Goal: Information Seeking & Learning: Check status

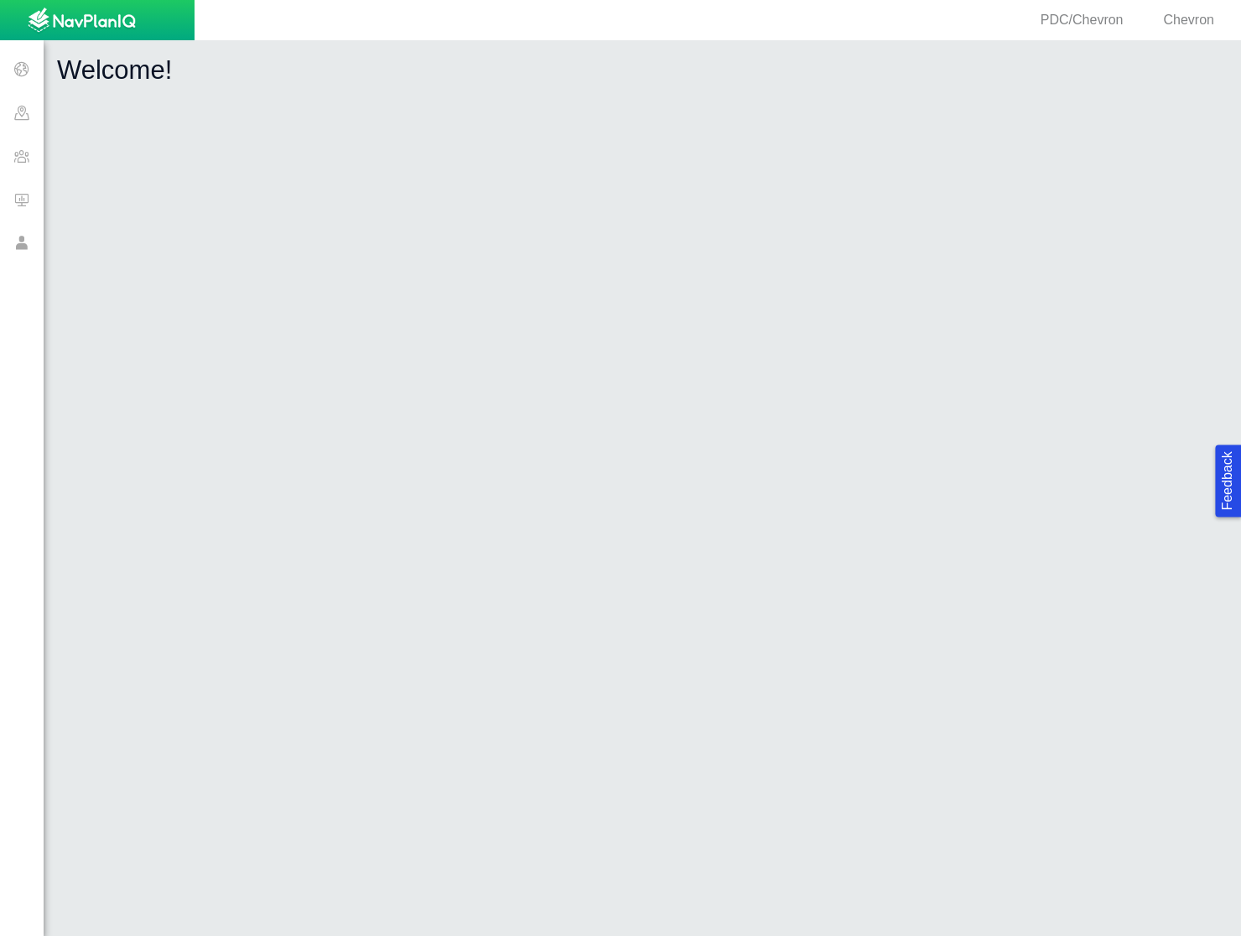
click at [26, 164] on span at bounding box center [22, 156] width 44 height 44
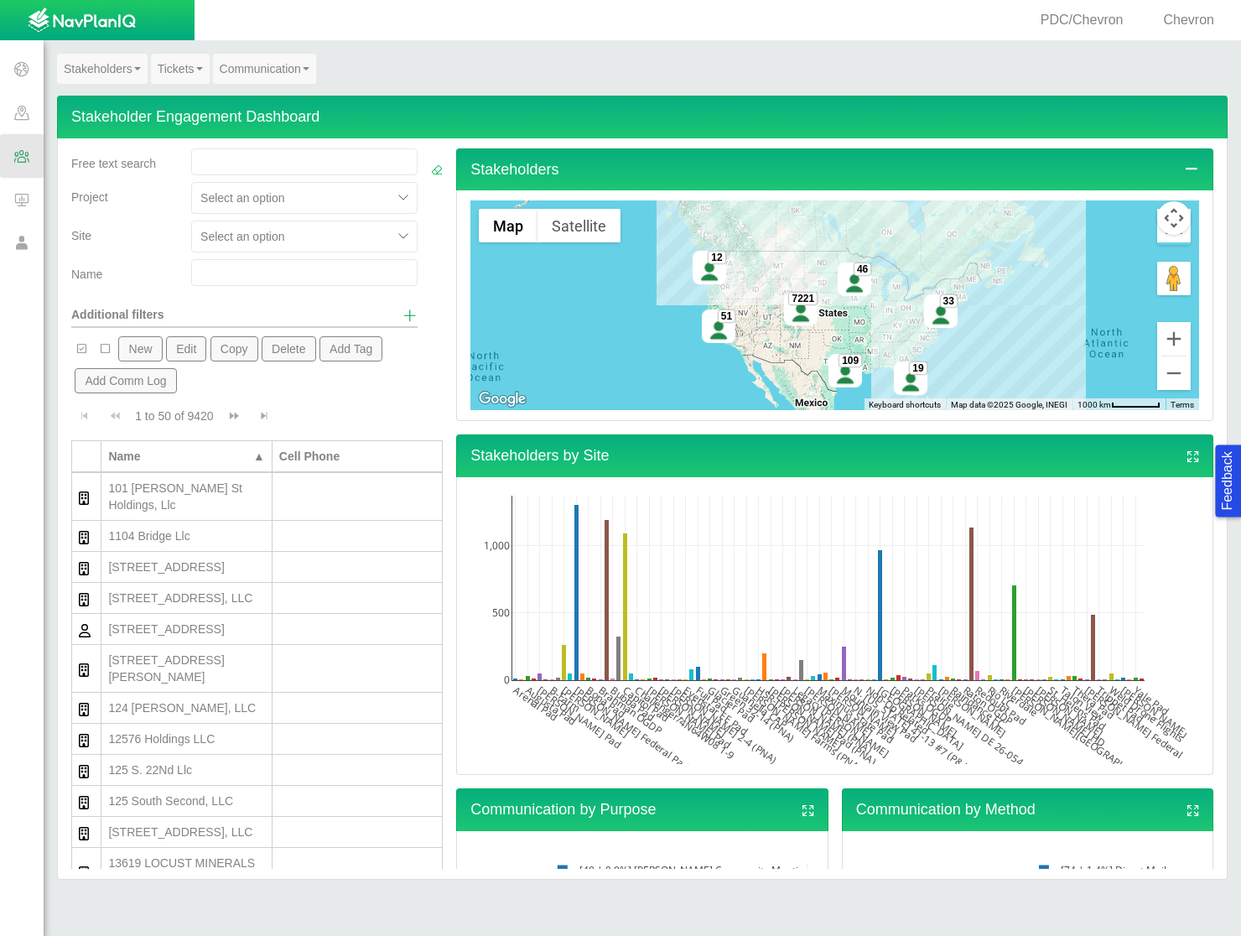
click at [236, 271] on input "text" at bounding box center [304, 272] width 226 height 27
type input "[PERSON_NAME]"
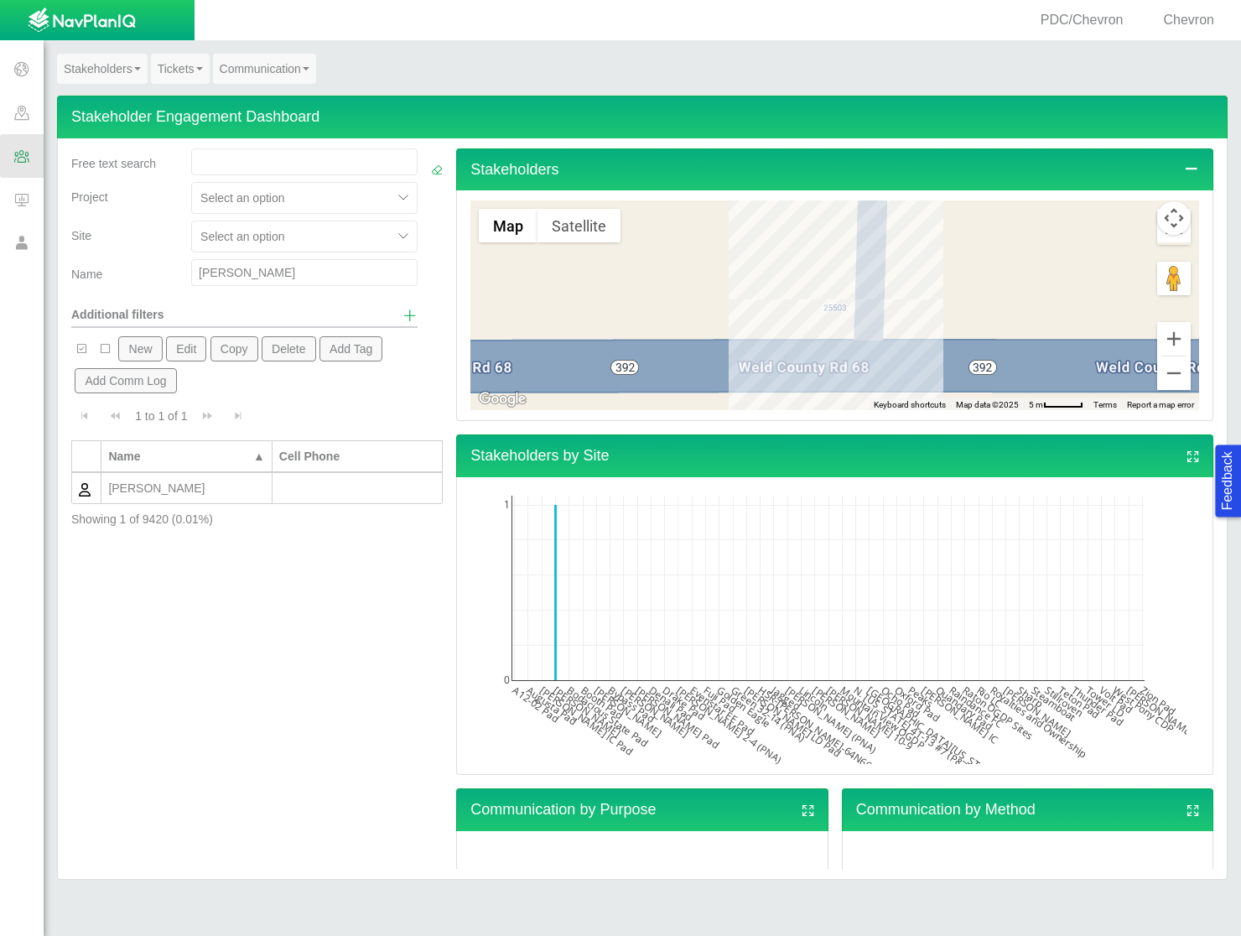
click at [162, 482] on div "[PERSON_NAME]" at bounding box center [186, 488] width 156 height 17
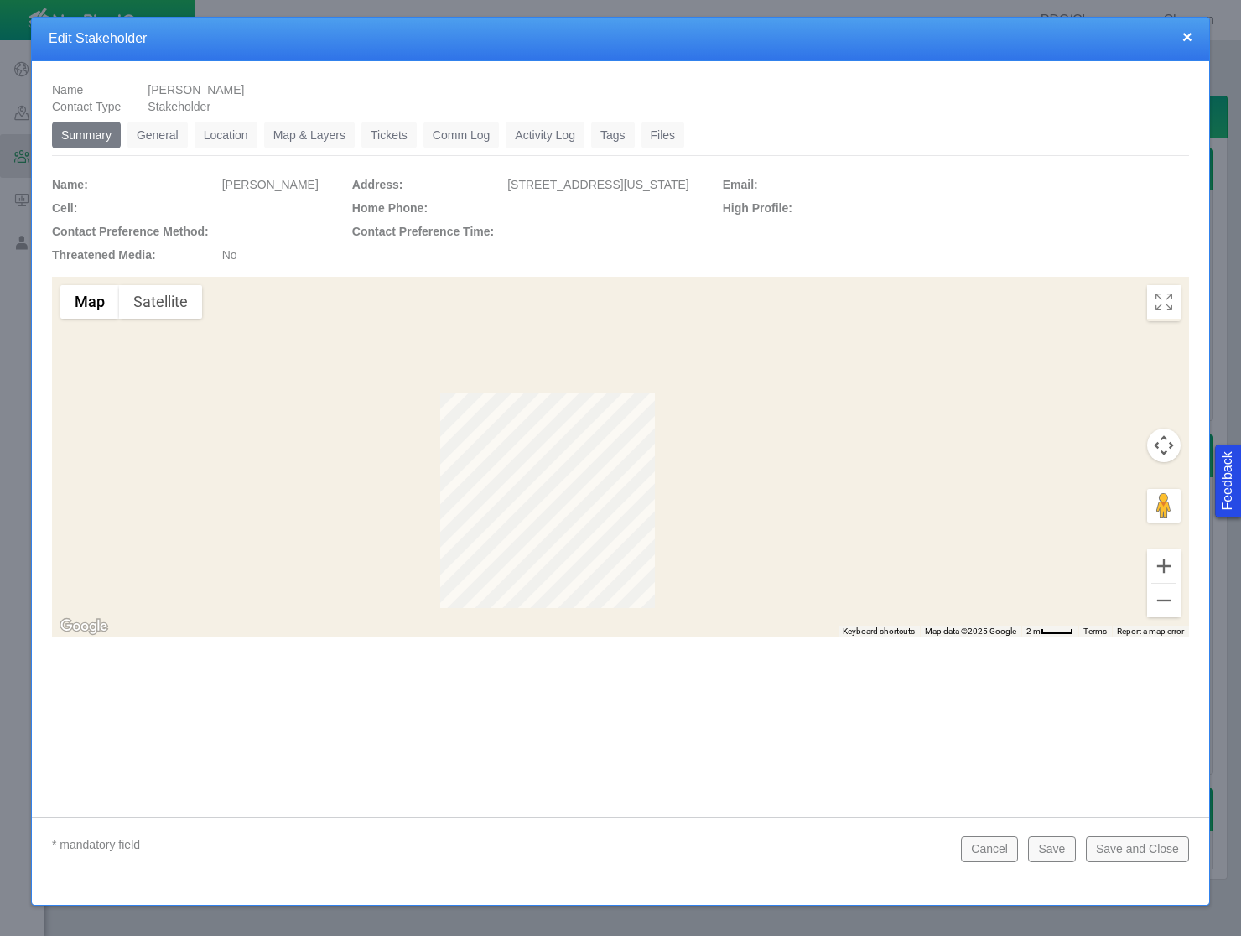
click at [388, 123] on link "Tickets" at bounding box center [389, 135] width 55 height 27
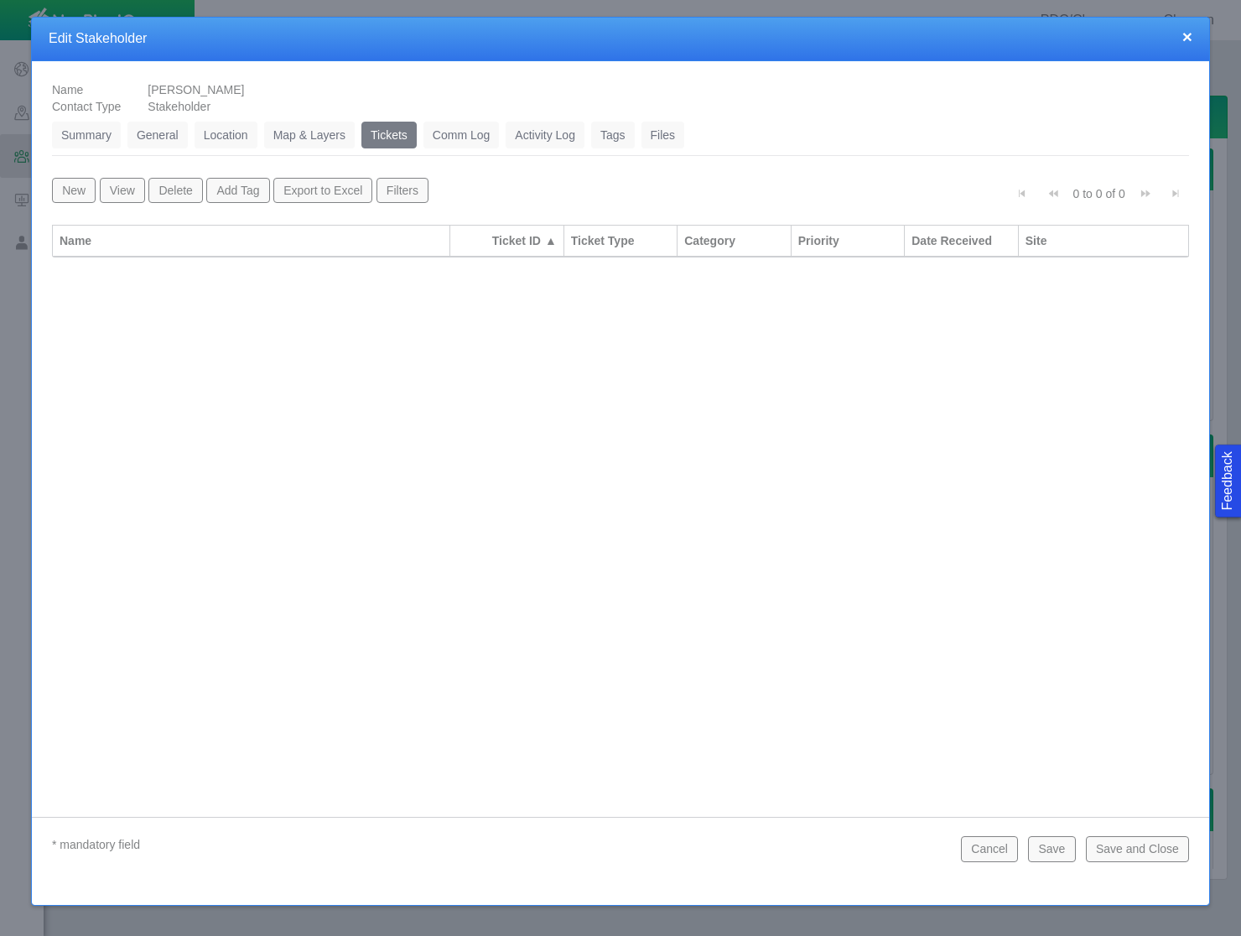
click at [159, 129] on link "General" at bounding box center [158, 135] width 60 height 27
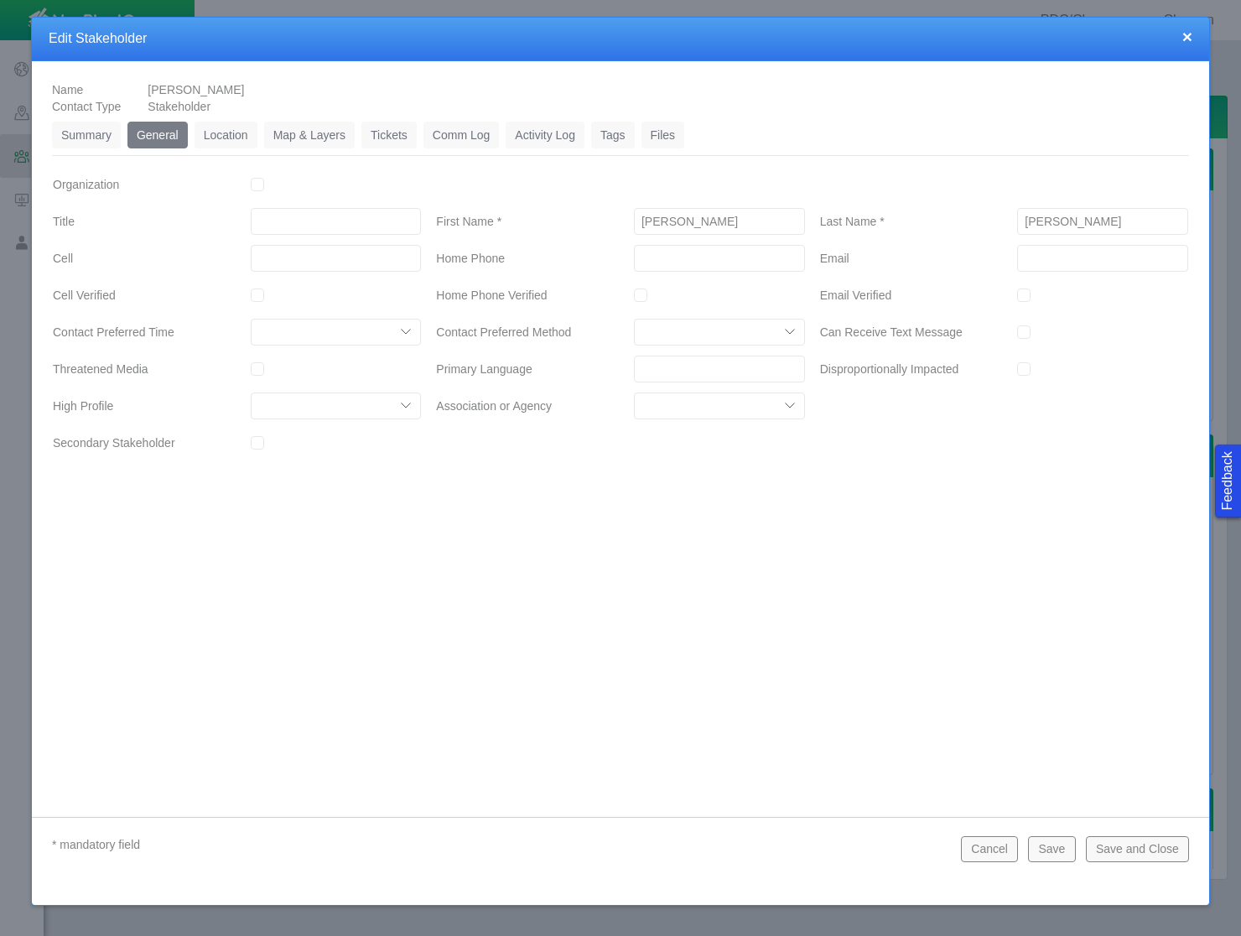
click at [567, 135] on link "Activity Log" at bounding box center [545, 135] width 79 height 27
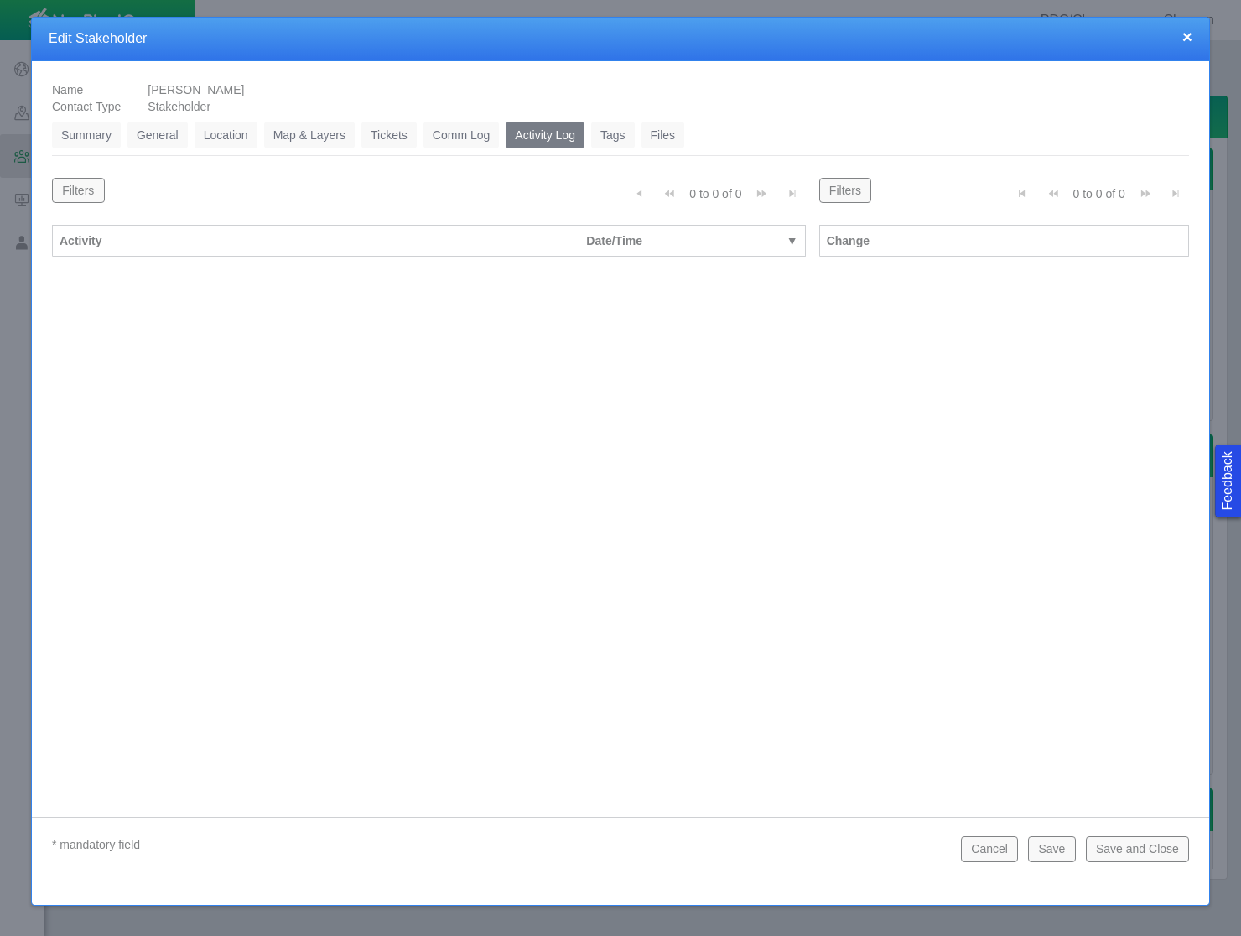
click at [377, 132] on link "Tickets" at bounding box center [389, 135] width 55 height 27
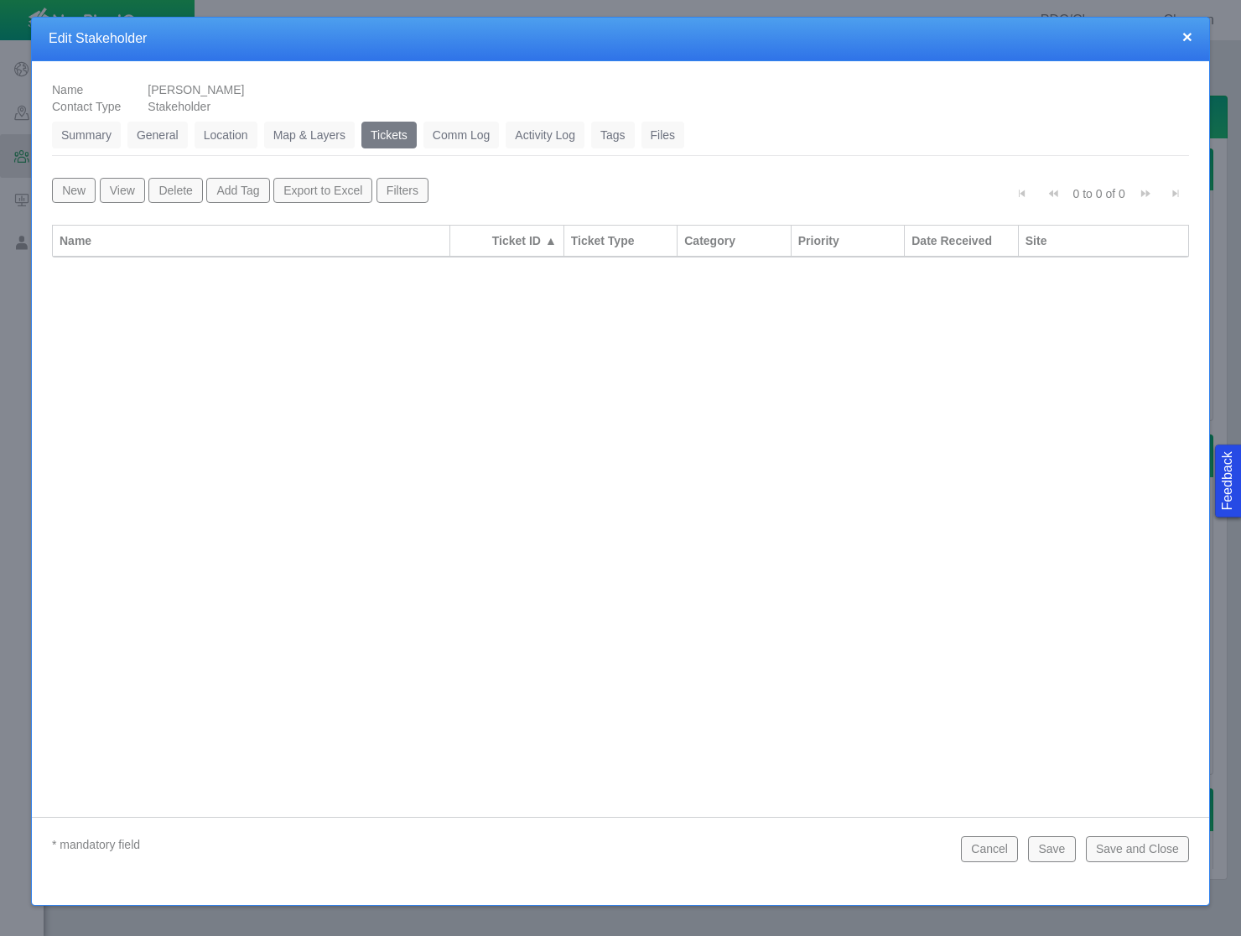
click at [332, 133] on link "Map & Layers" at bounding box center [309, 135] width 91 height 27
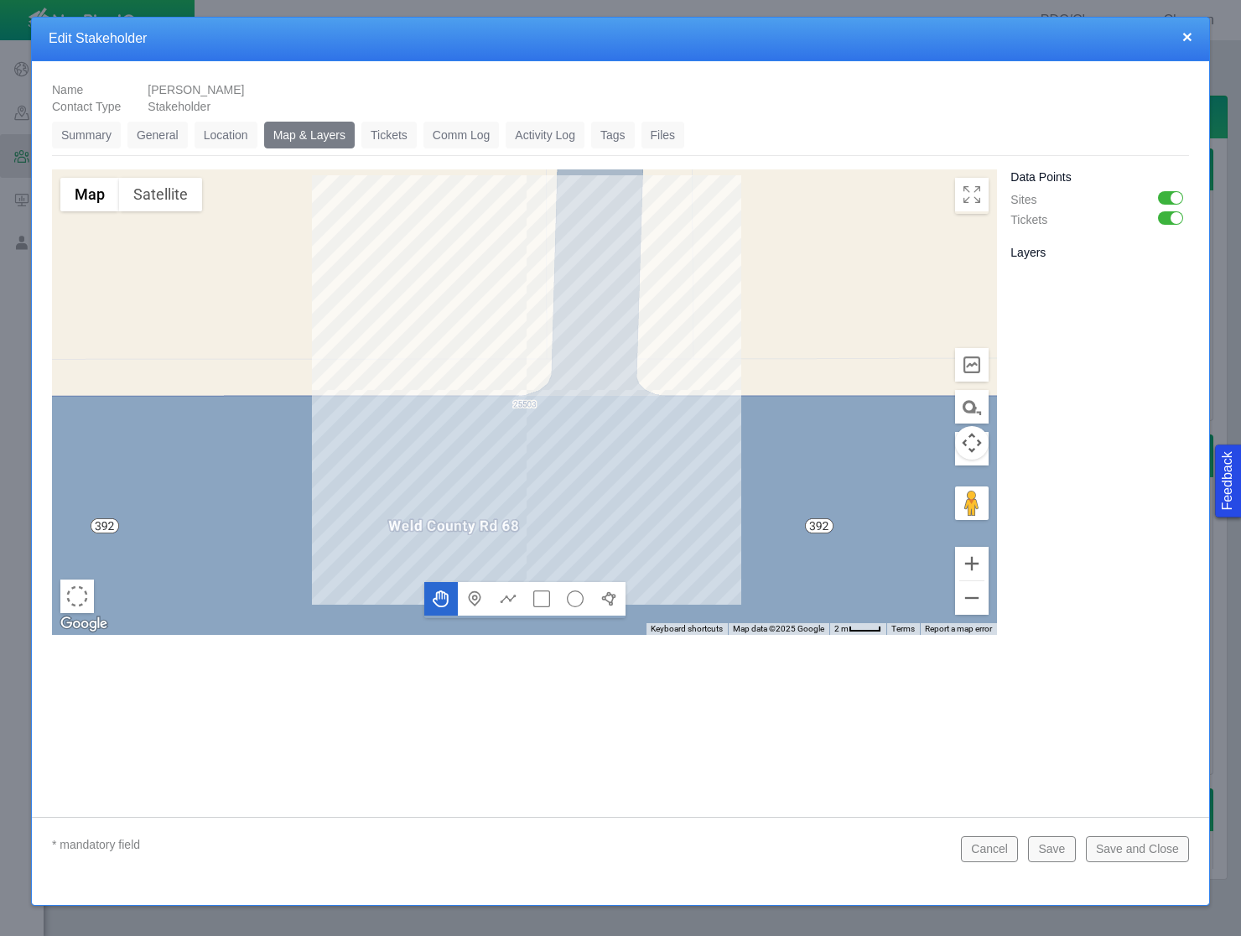
click at [237, 131] on link "Location" at bounding box center [226, 135] width 63 height 27
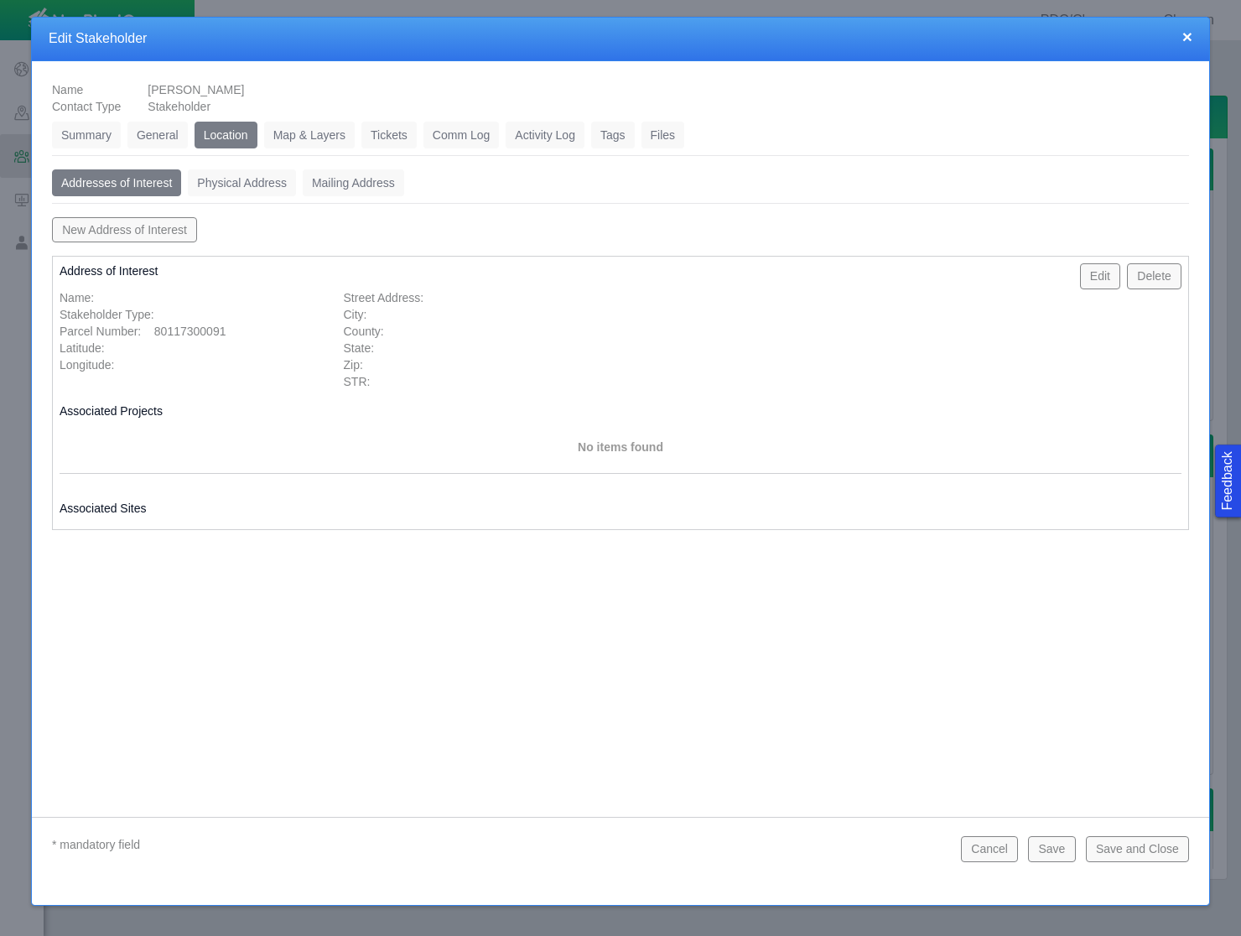
click at [158, 133] on link "General" at bounding box center [158, 135] width 60 height 27
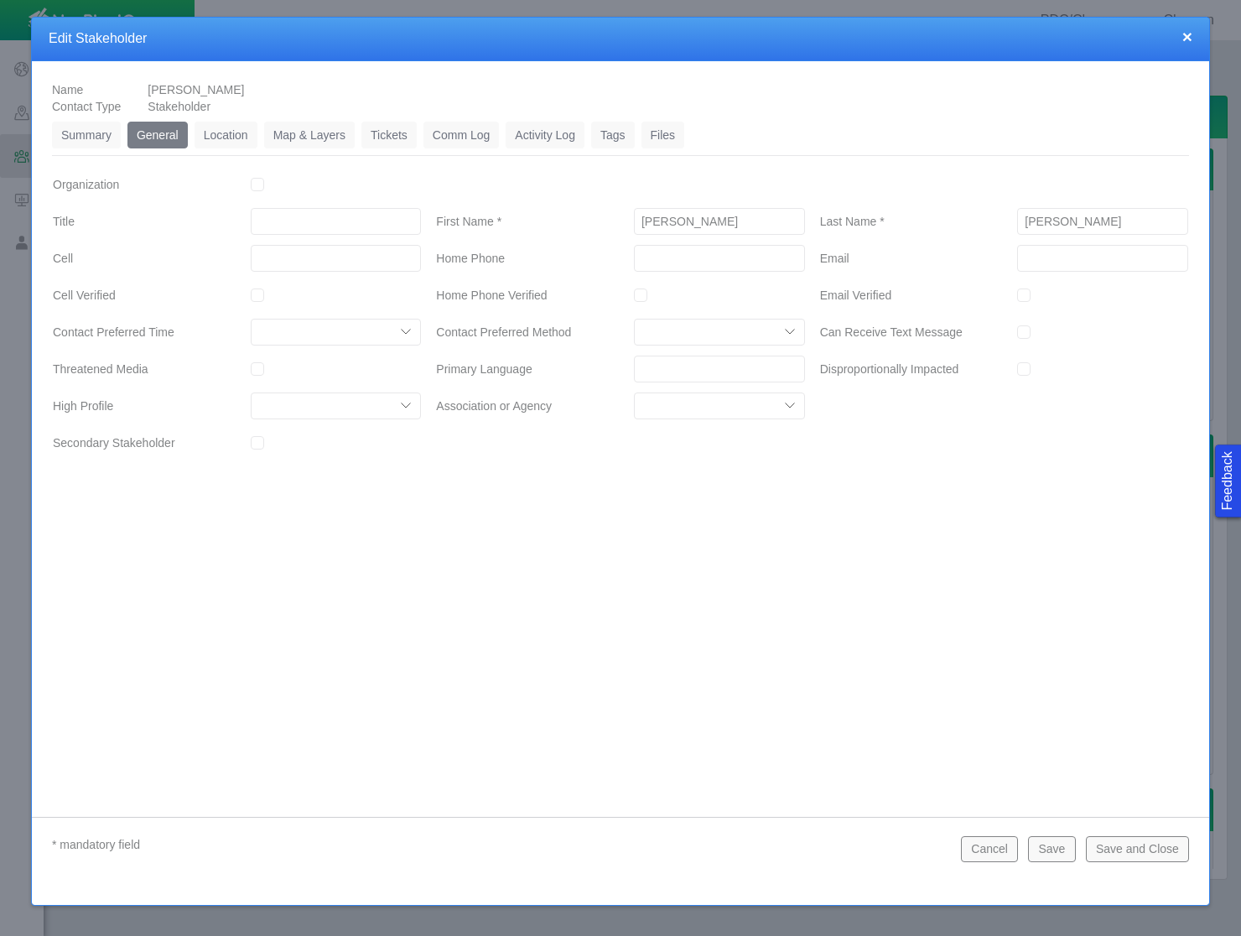
click at [117, 134] on link "Summary" at bounding box center [86, 135] width 69 height 27
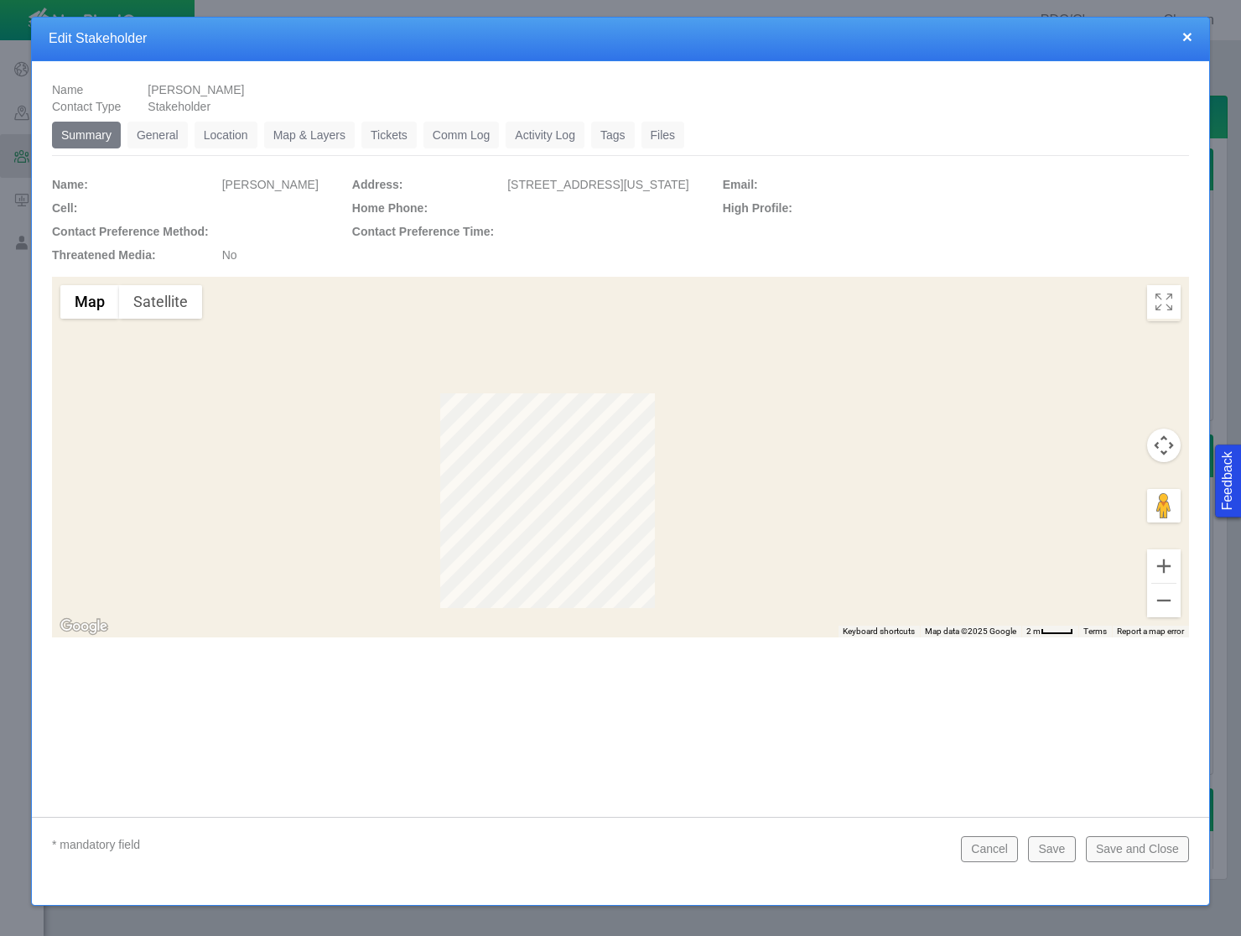
click at [1187, 34] on button "×" at bounding box center [1188, 37] width 10 height 18
